Goal: Task Accomplishment & Management: Complete application form

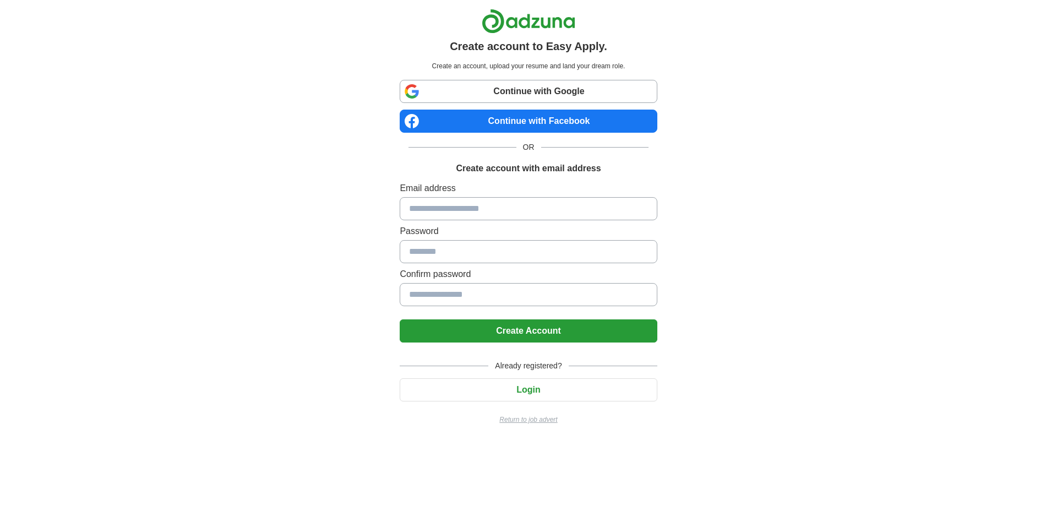
click at [508, 91] on link "Continue with Google" at bounding box center [528, 91] width 257 height 23
click at [515, 415] on p "Return to job advert" at bounding box center [528, 419] width 257 height 10
click at [460, 95] on link "Continue with Google" at bounding box center [528, 91] width 257 height 23
